Goal: Find specific page/section: Find specific page/section

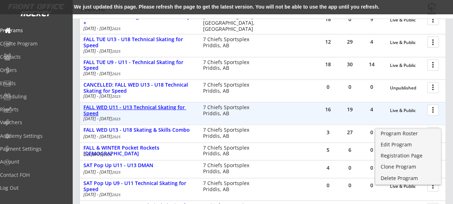
scroll to position [118, 0]
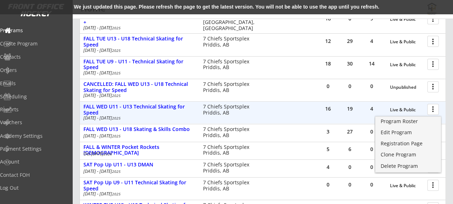
click at [433, 108] on div at bounding box center [434, 109] width 13 height 13
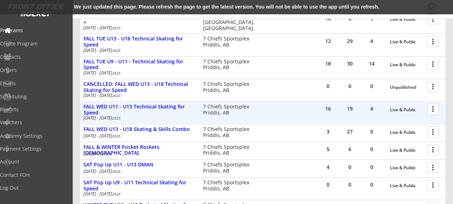
click at [434, 106] on div at bounding box center [434, 109] width 13 height 13
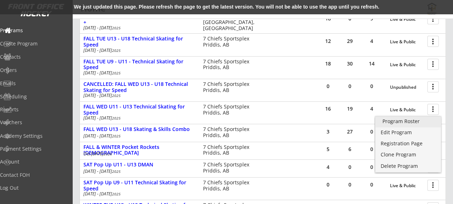
click at [421, 120] on div "Program Roster" at bounding box center [409, 121] width 52 height 5
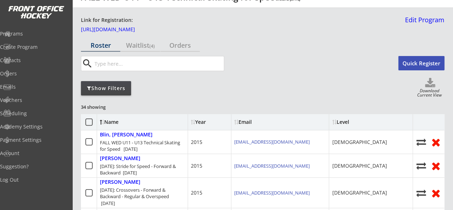
click at [120, 89] on div "Show Filters" at bounding box center [106, 88] width 50 height 7
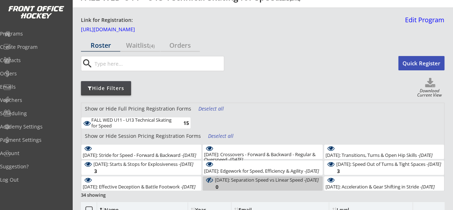
click at [208, 137] on div "Deselect all" at bounding box center [221, 135] width 27 height 7
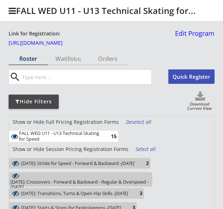
click at [60, 135] on div "FALL WED U11 - U13 Technical Skating for Speed" at bounding box center [61, 136] width 84 height 11
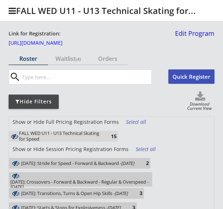
click at [71, 166] on div "[DATE]: Stride for Speed - Forward & Backward - [DATE]" at bounding box center [78, 163] width 114 height 5
